Goal: Information Seeking & Learning: Learn about a topic

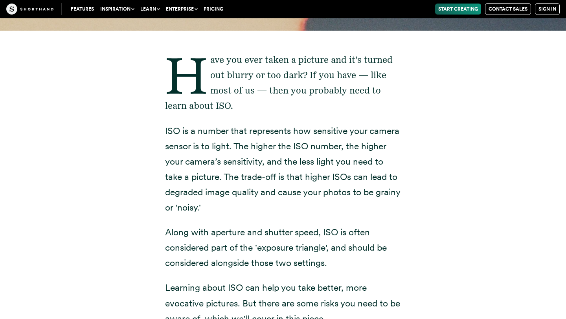
scroll to position [157, 0]
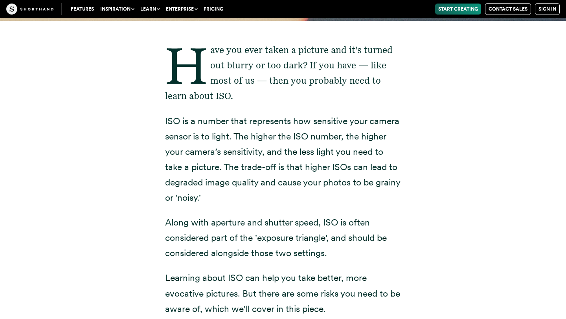
click at [240, 152] on p "ISO is a number that represents how sensitive your camera sensor is to light. T…" at bounding box center [283, 160] width 236 height 92
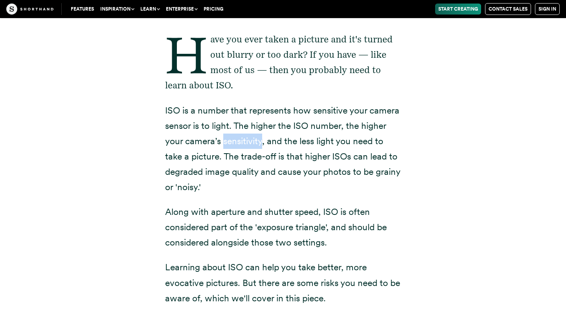
scroll to position [168, 0]
click at [220, 171] on p "ISO is a number that represents how sensitive your camera sensor is to light. T…" at bounding box center [283, 149] width 236 height 92
click at [275, 172] on p "ISO is a number that represents how sensitive your camera sensor is to light. T…" at bounding box center [283, 149] width 236 height 92
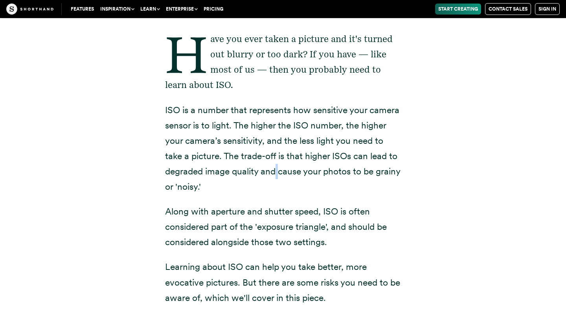
click at [215, 178] on p "ISO is a number that represents how sensitive your camera sensor is to light. T…" at bounding box center [283, 149] width 236 height 92
click at [225, 171] on p "ISO is a number that represents how sensitive your camera sensor is to light. T…" at bounding box center [283, 149] width 236 height 92
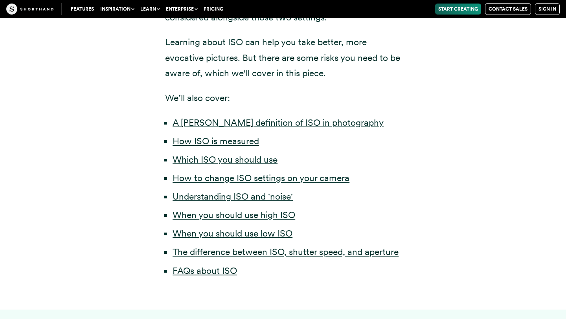
scroll to position [394, 0]
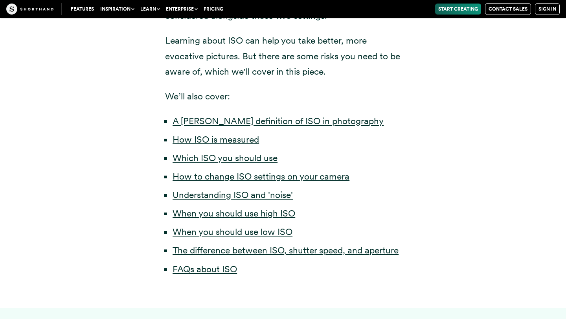
click at [359, 40] on p "Learning about ISO can help you take better, more evocative pictures. But there…" at bounding box center [283, 56] width 236 height 46
click at [356, 57] on p "Learning about ISO can help you take better, more evocative pictures. But there…" at bounding box center [283, 56] width 236 height 46
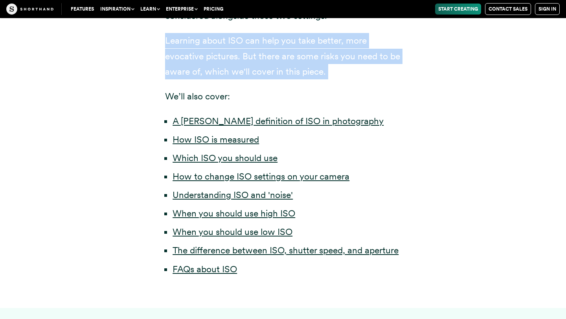
click at [356, 57] on p "Learning about ISO can help you take better, more evocative pictures. But there…" at bounding box center [283, 56] width 236 height 46
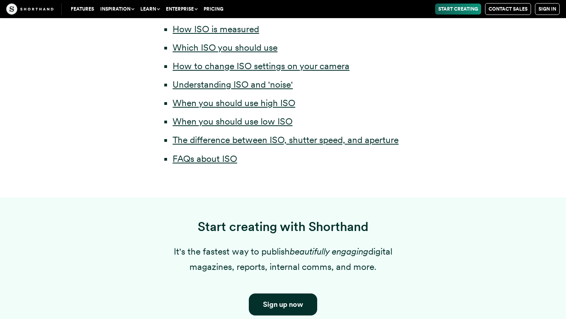
scroll to position [623, 0]
